Goal: Task Accomplishment & Management: Manage account settings

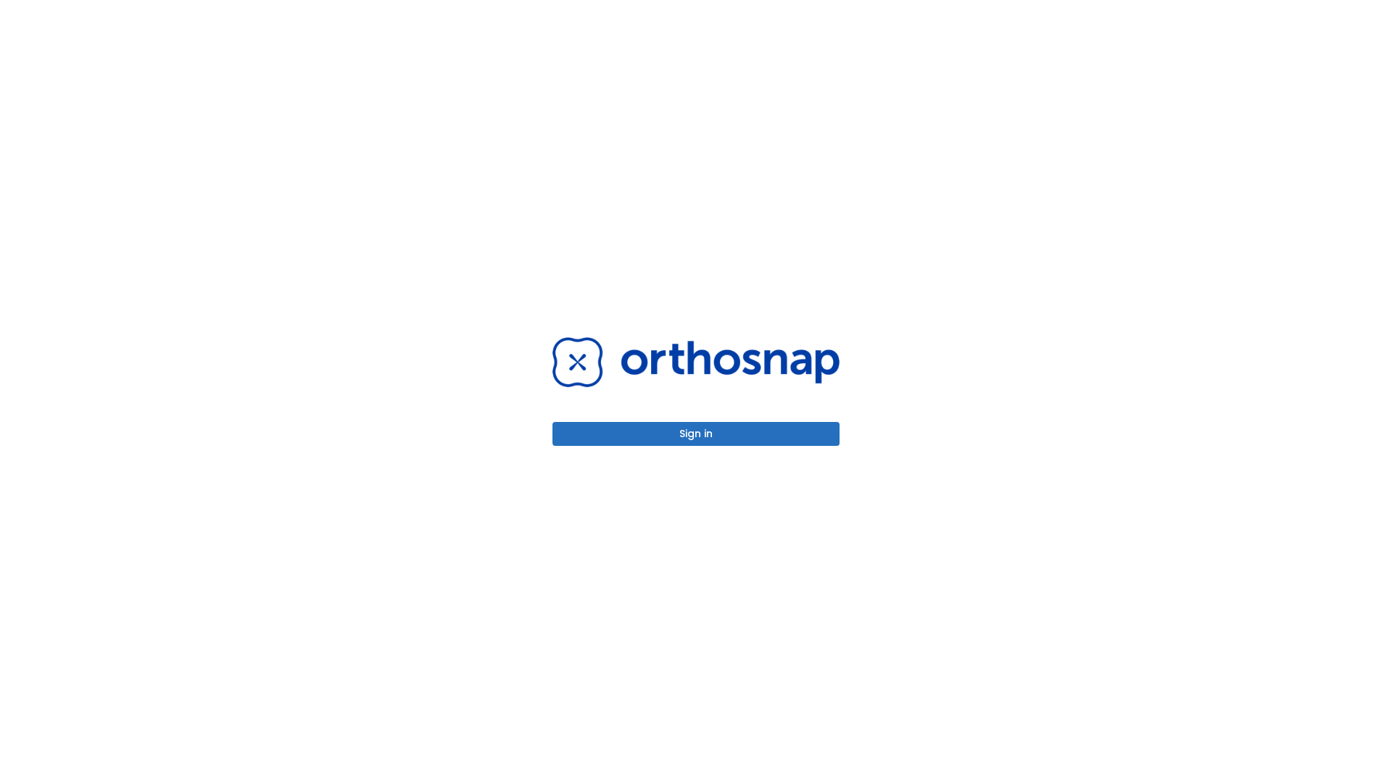
click at [696, 433] on button "Sign in" at bounding box center [695, 434] width 287 height 24
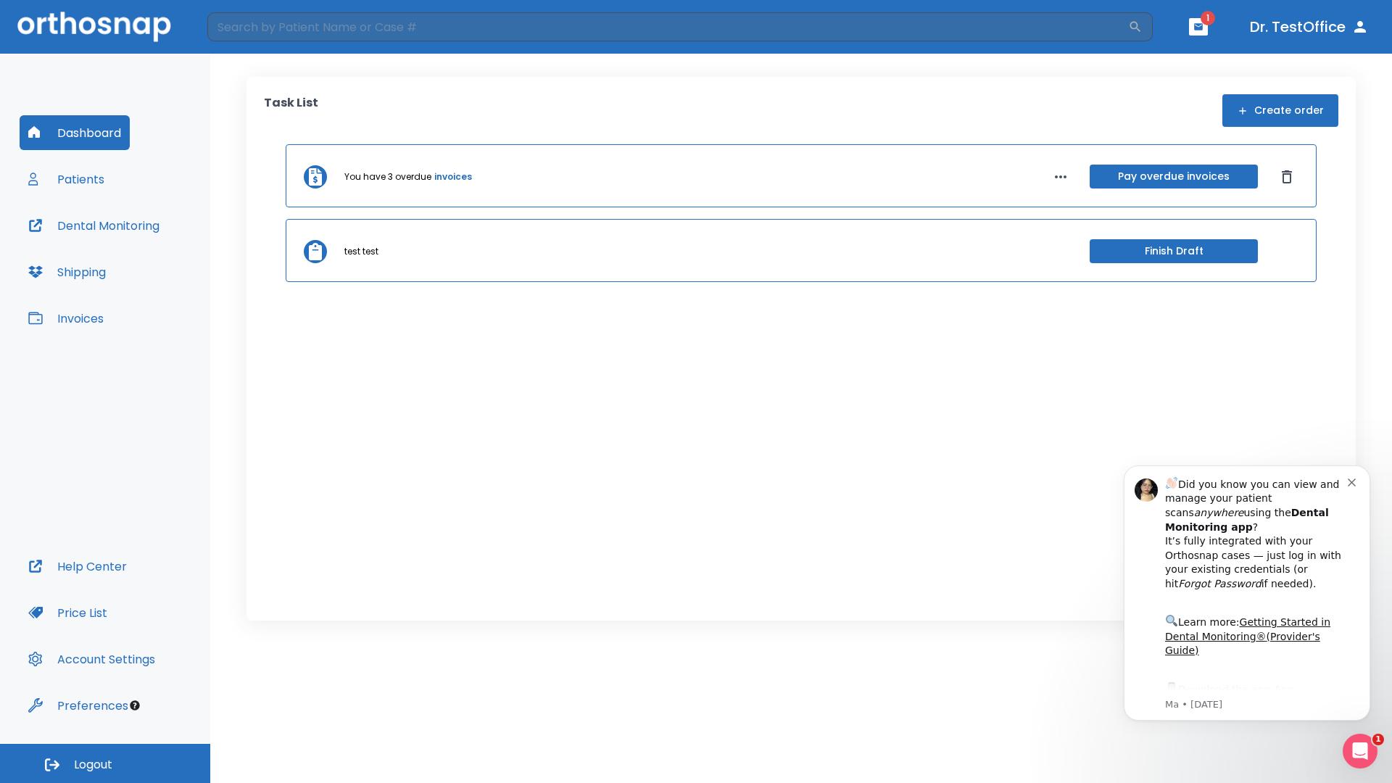
click at [105, 763] on span "Logout" at bounding box center [93, 765] width 38 height 16
